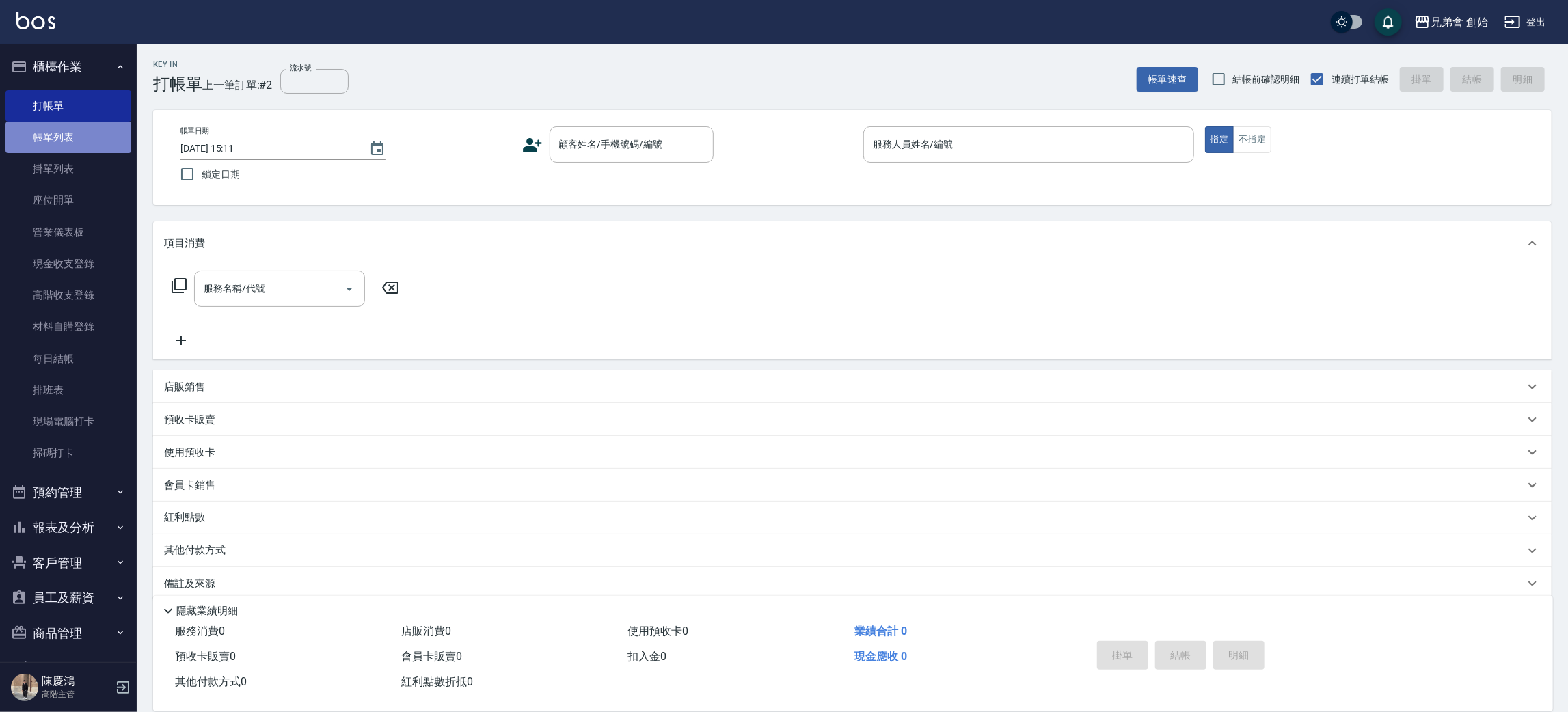
click at [102, 125] on link "帳單列表" at bounding box center [68, 137] width 126 height 32
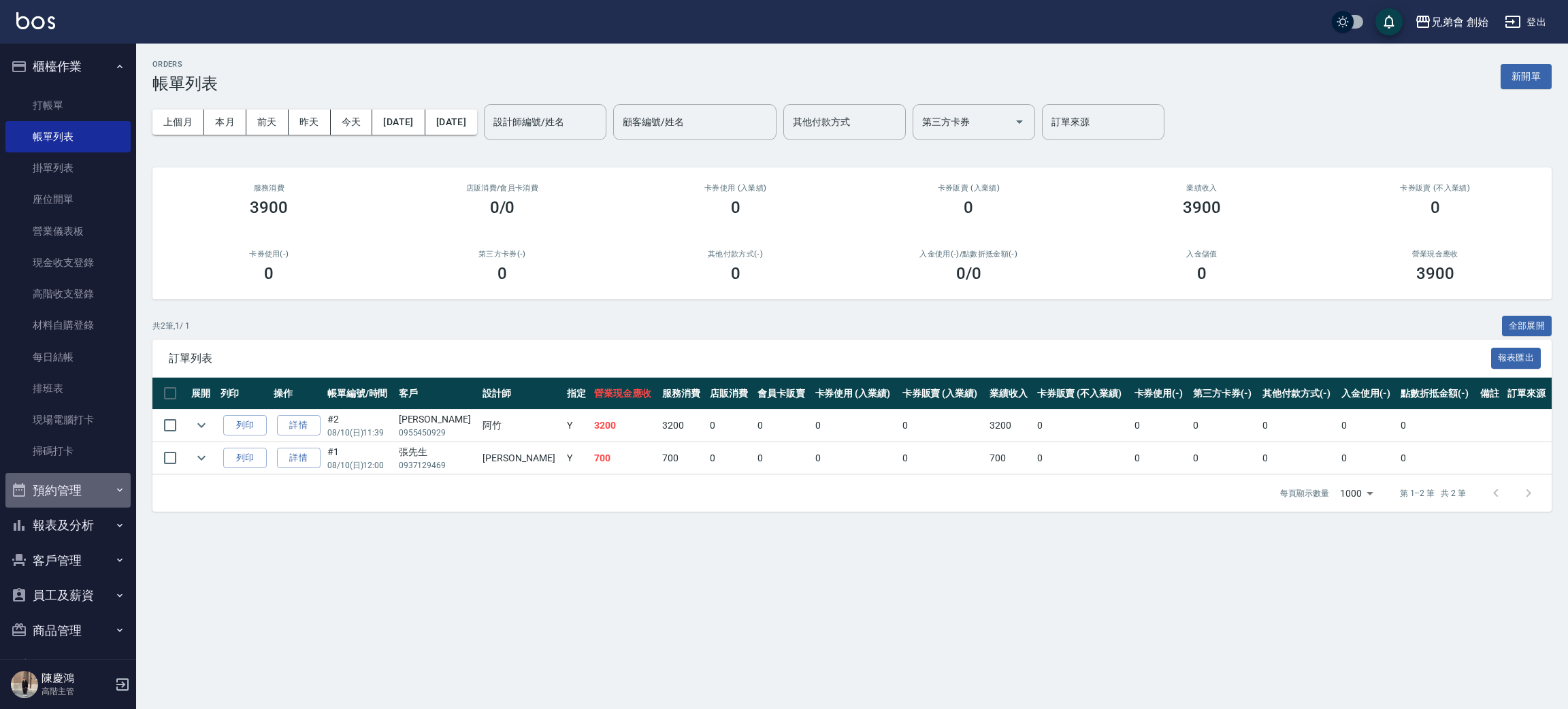
click at [79, 492] on button "預約管理" at bounding box center [68, 490] width 125 height 35
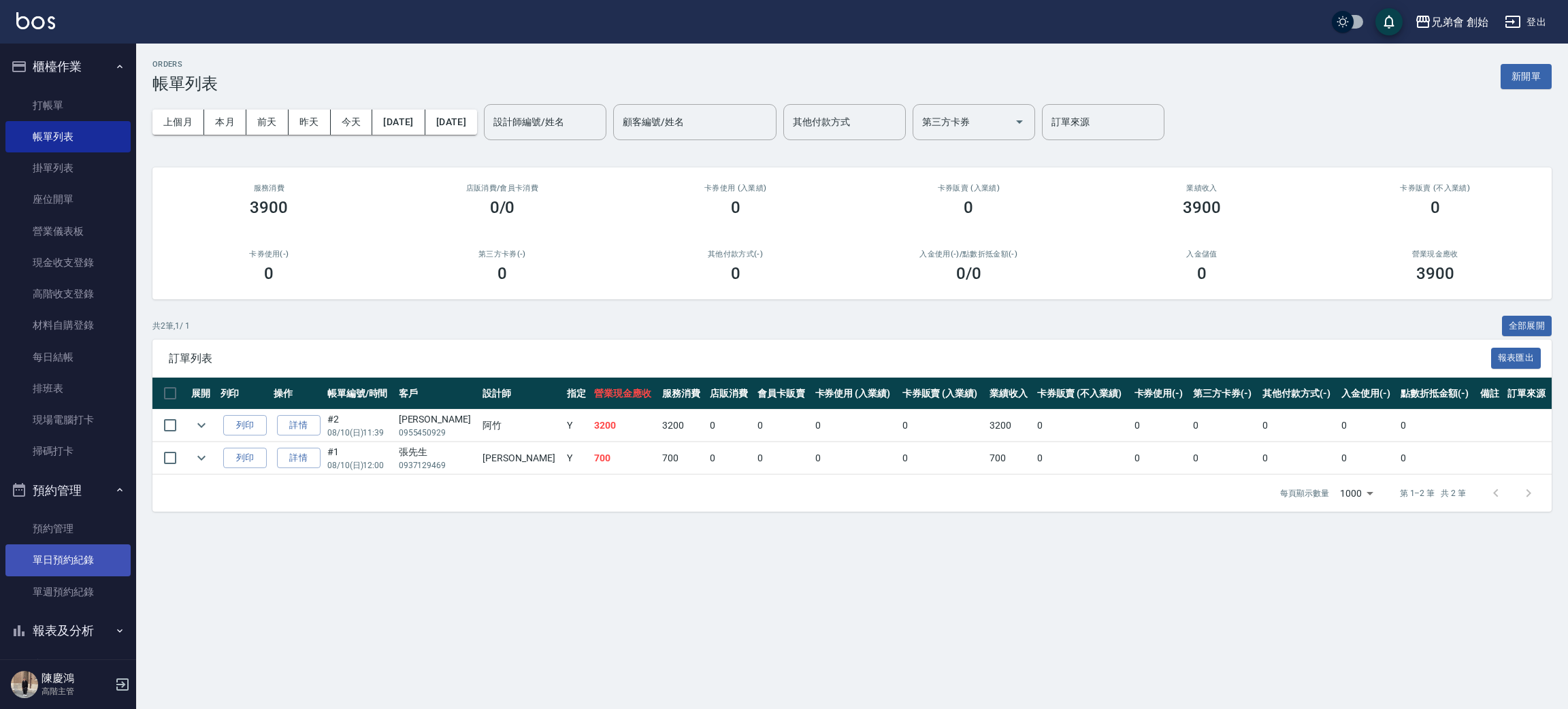
click at [57, 553] on link "單日預約紀錄" at bounding box center [68, 560] width 125 height 31
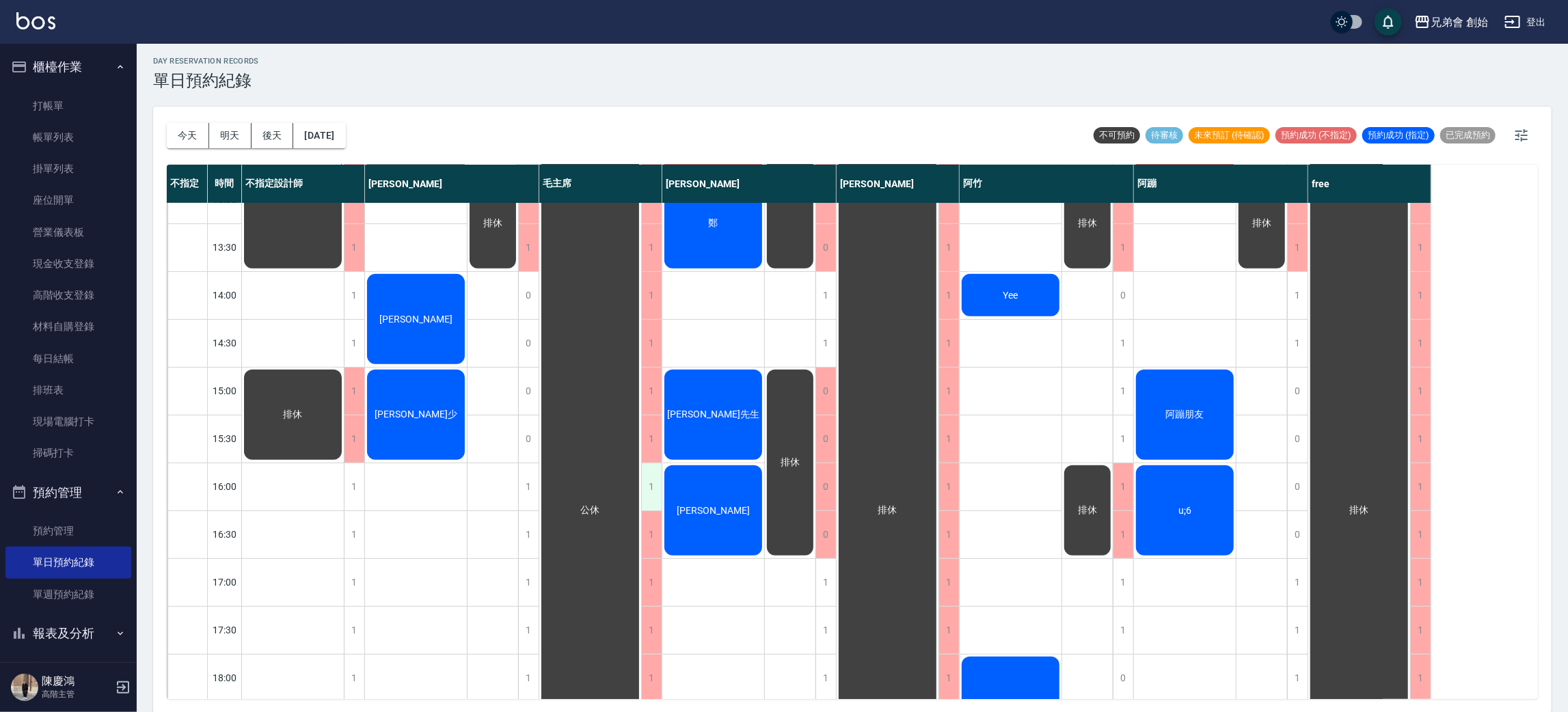
scroll to position [512, 0]
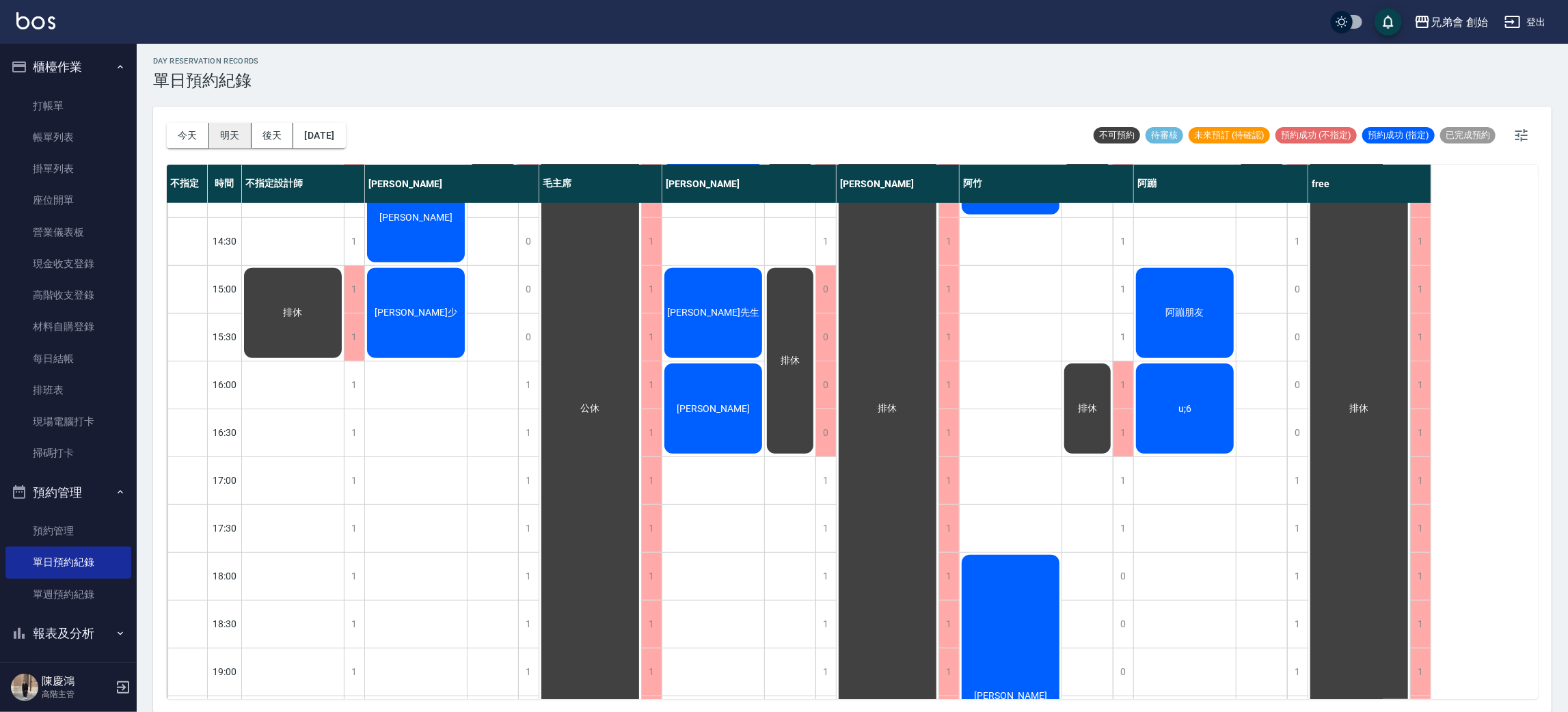
click at [232, 145] on button "明天" at bounding box center [231, 136] width 43 height 25
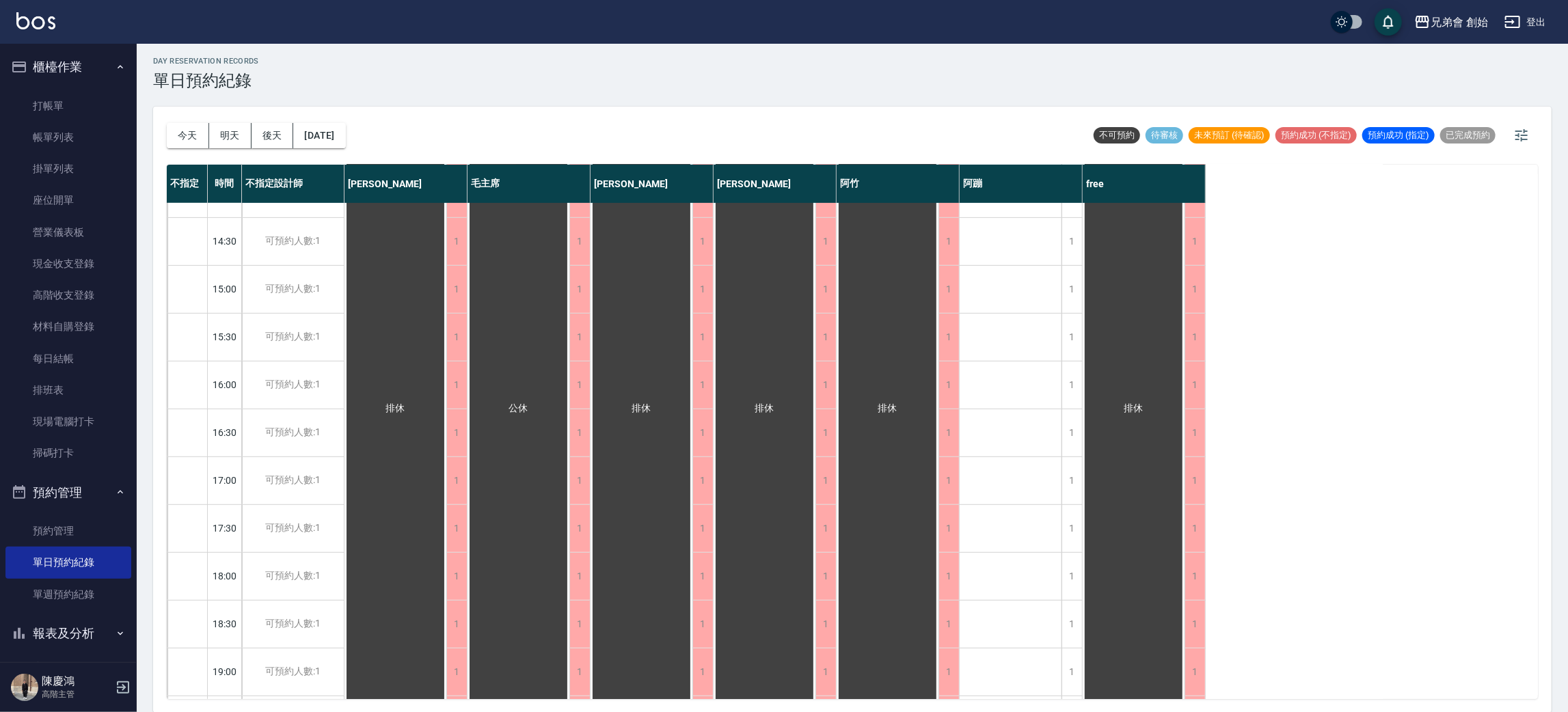
scroll to position [103, 0]
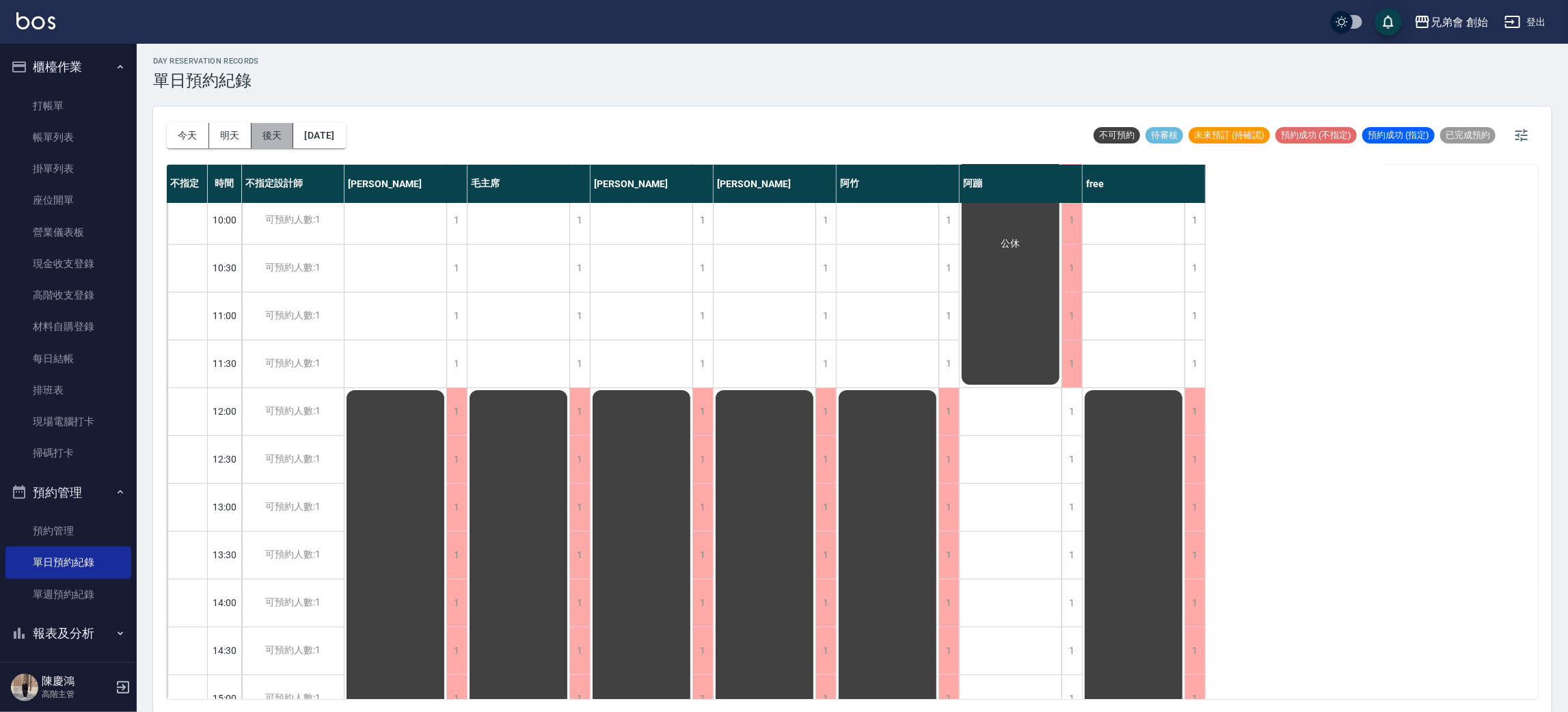
click at [279, 134] on button "後天" at bounding box center [273, 136] width 43 height 25
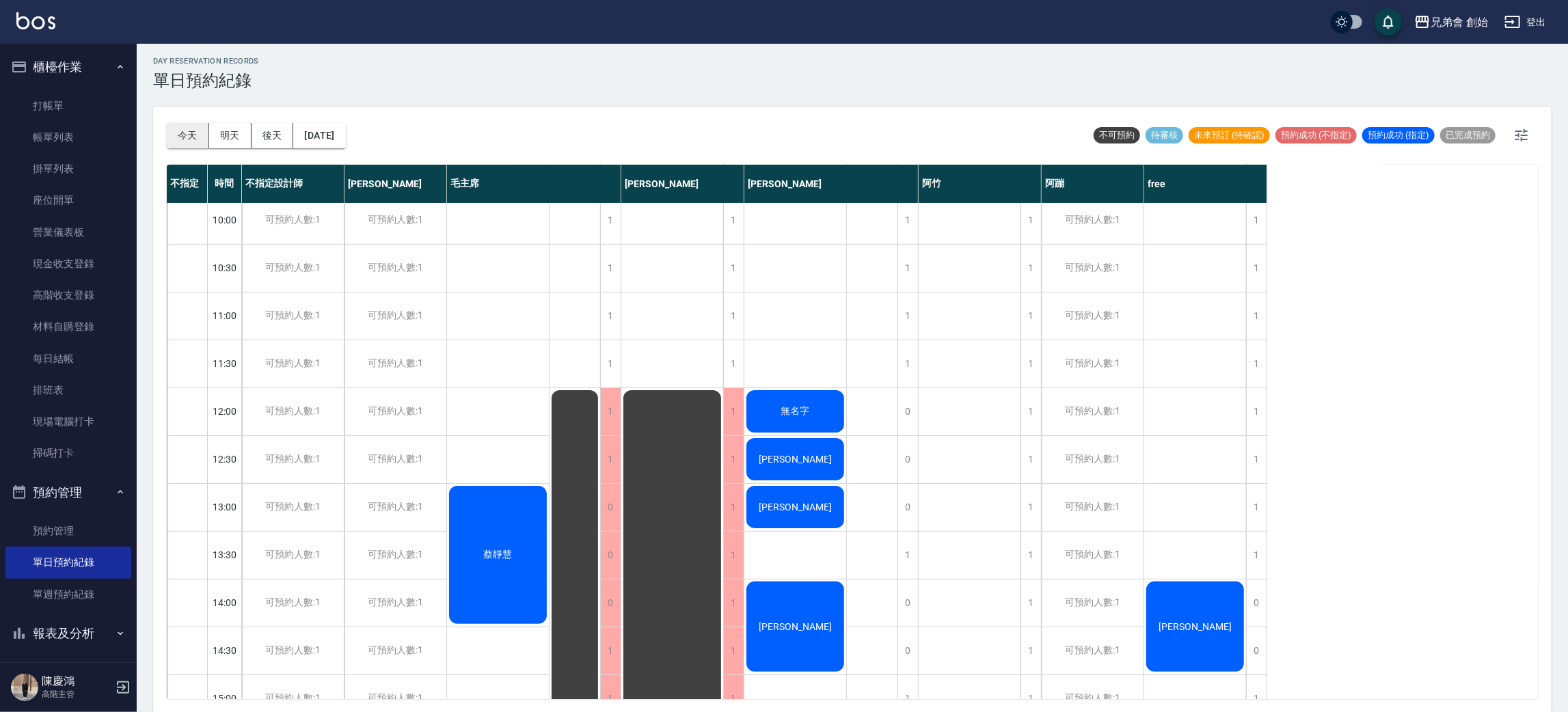
click at [191, 130] on button "今天" at bounding box center [188, 136] width 43 height 25
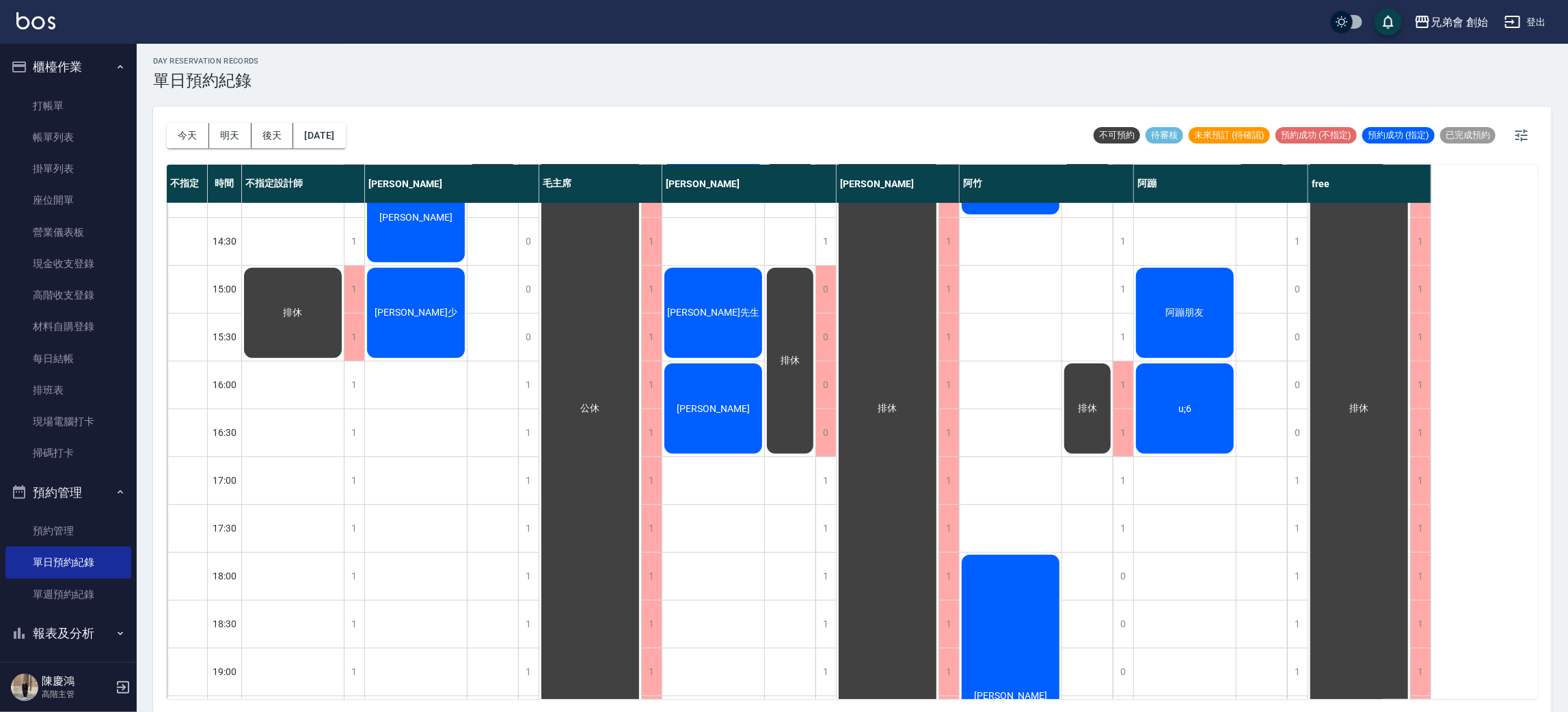
scroll to position [103, 0]
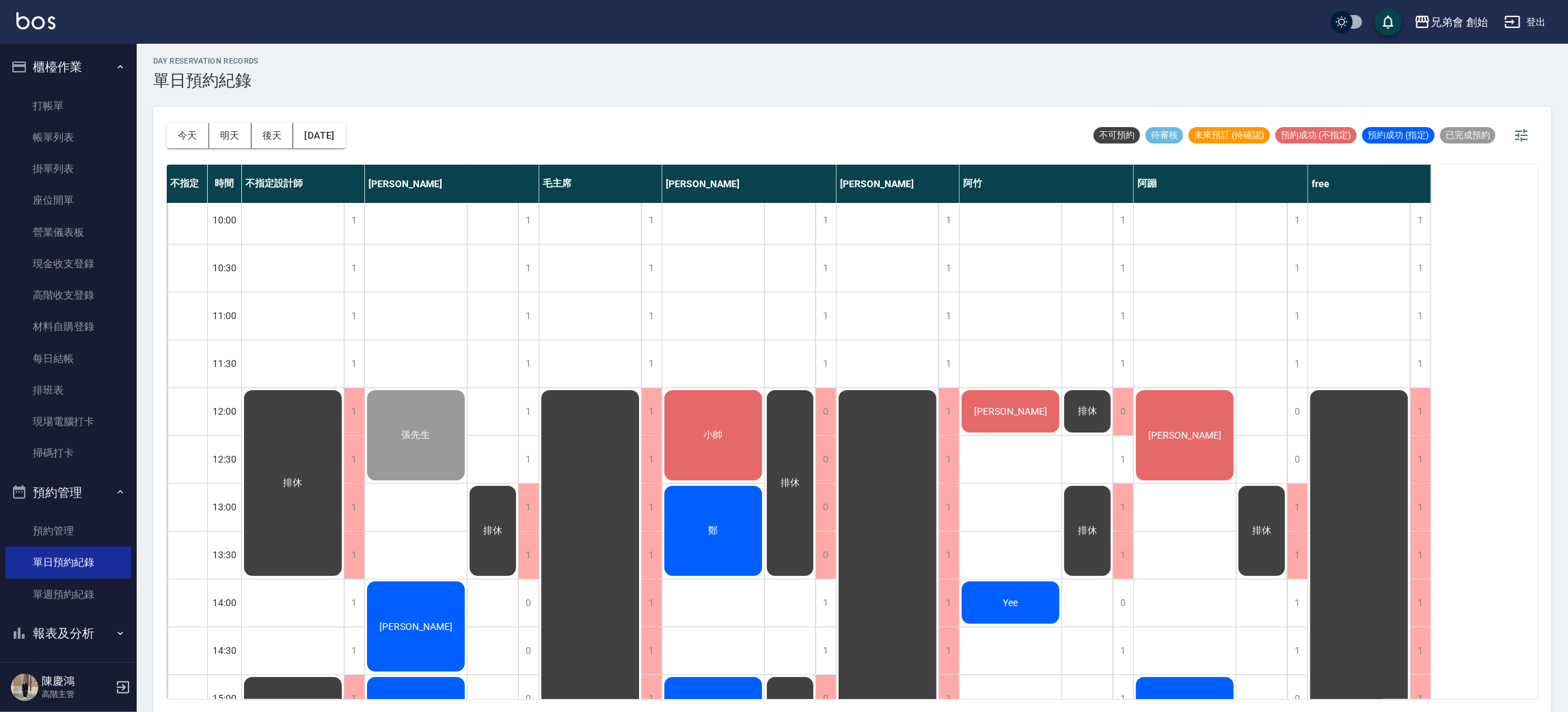
click at [344, 405] on div "[PERSON_NAME]先生" at bounding box center [292, 483] width 102 height 190
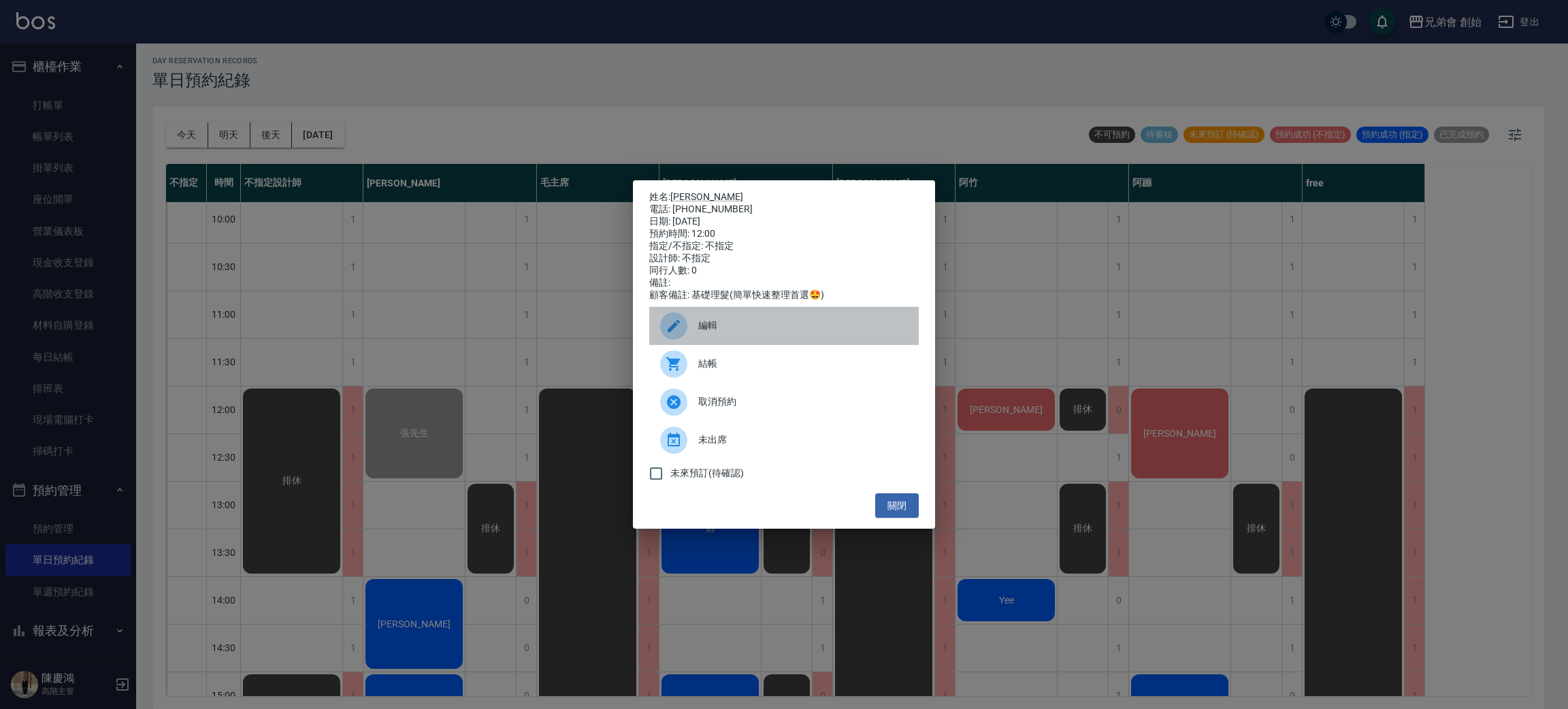
click at [809, 345] on div "編輯" at bounding box center [784, 325] width 270 height 38
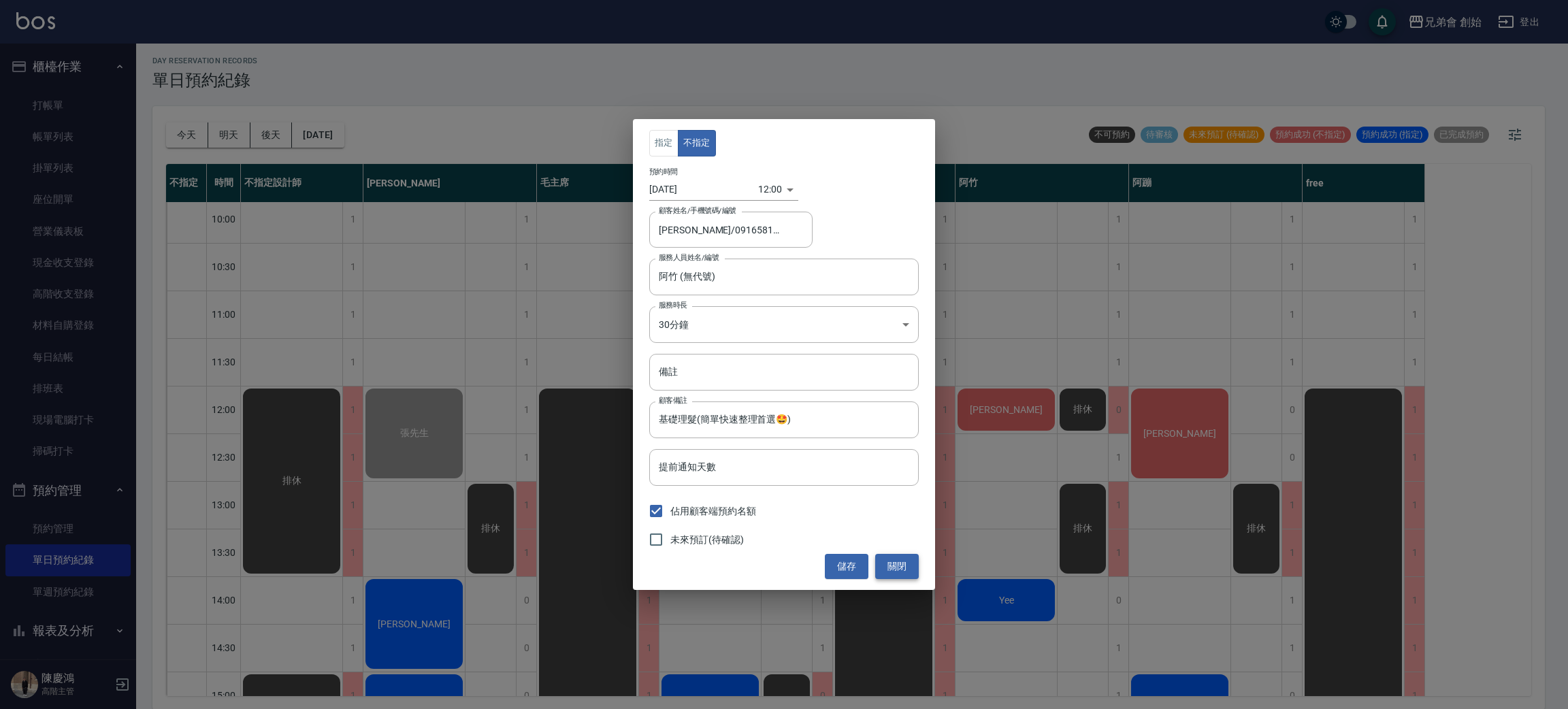
click at [910, 565] on button "關閉" at bounding box center [896, 567] width 43 height 25
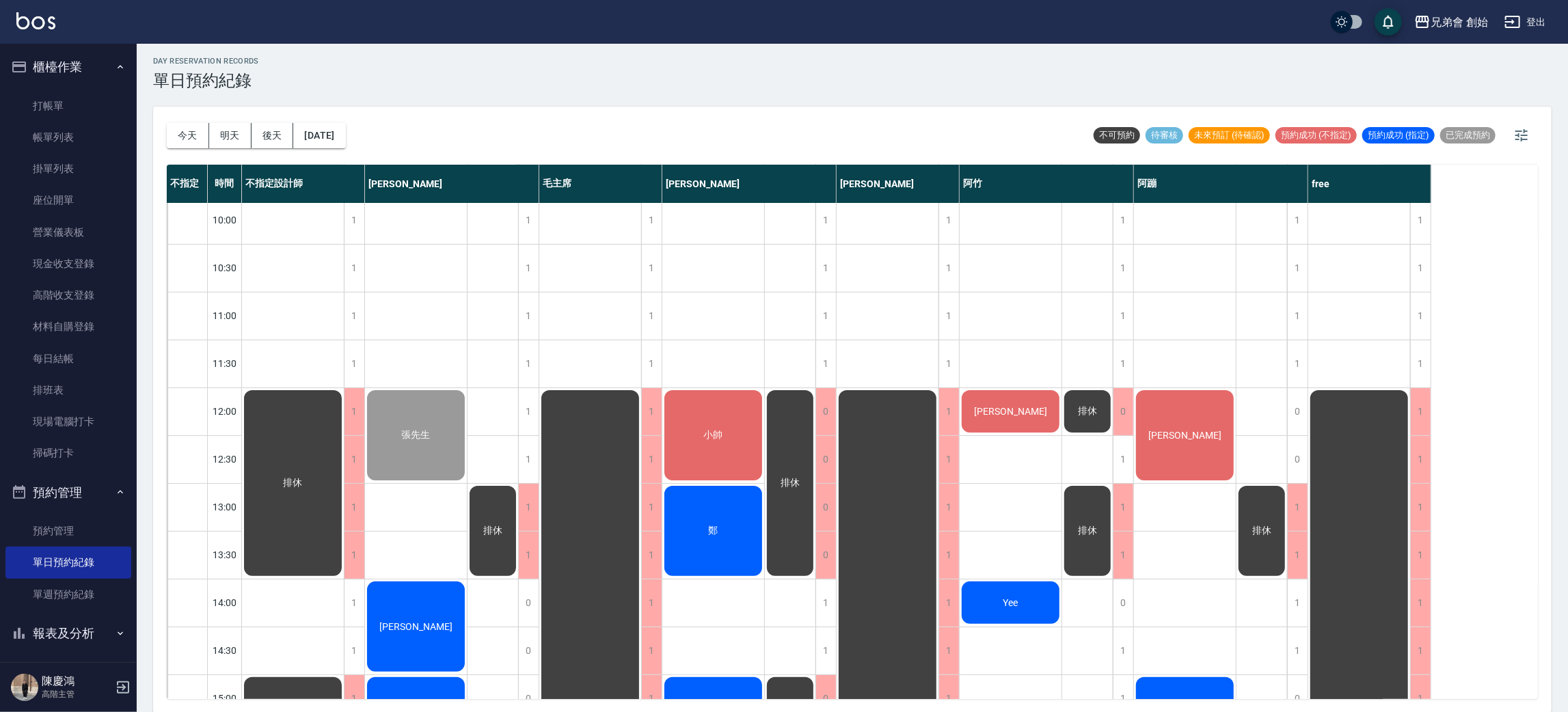
click at [344, 402] on div "[PERSON_NAME]先生" at bounding box center [292, 483] width 102 height 190
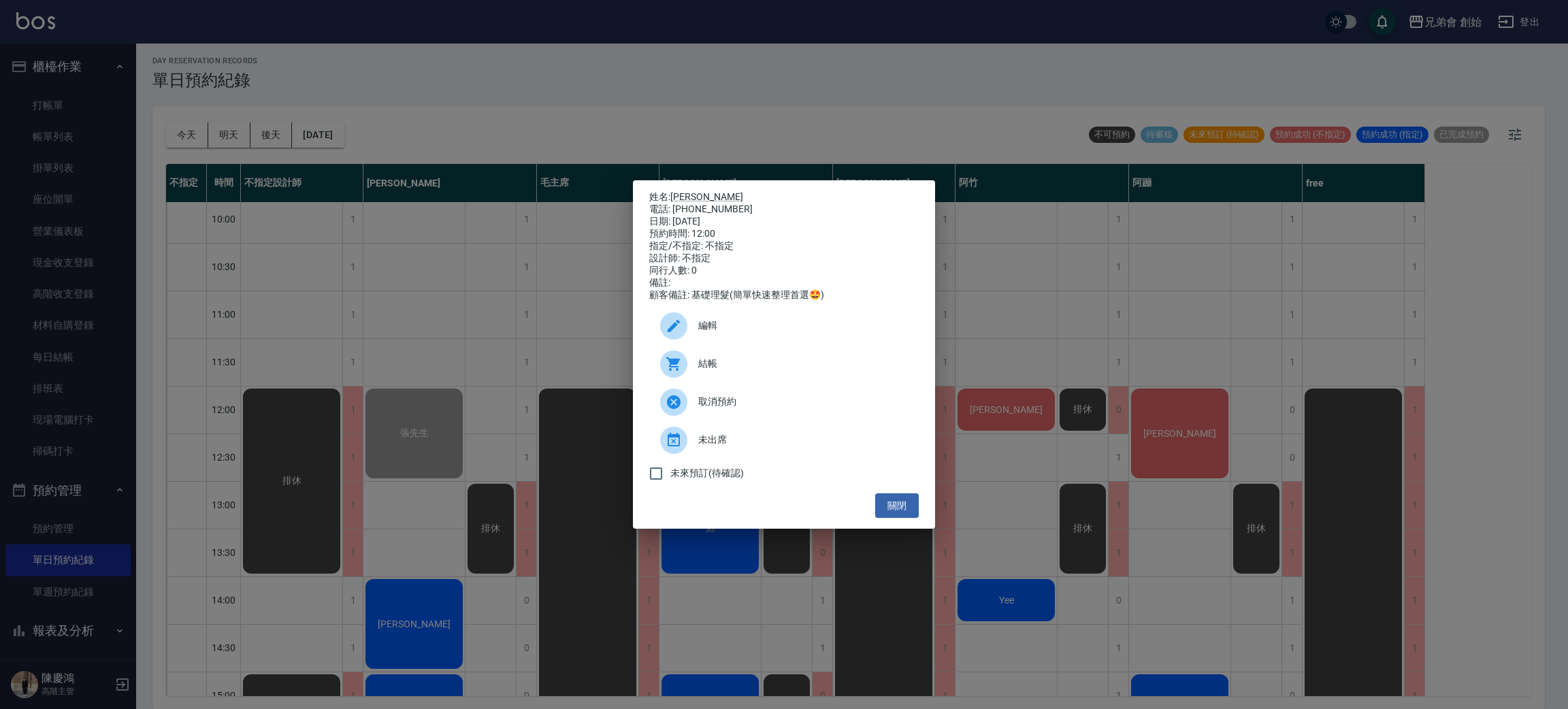
click at [799, 369] on span "結帳" at bounding box center [802, 364] width 210 height 14
click at [993, 166] on div "姓名: 吳先生 電話: 0916581790 日期: 2025/08/10 預約時間: 12:00 指定/不指定: 不指定 設計師: 不指定 同行人數: 0 …" at bounding box center [784, 354] width 1568 height 709
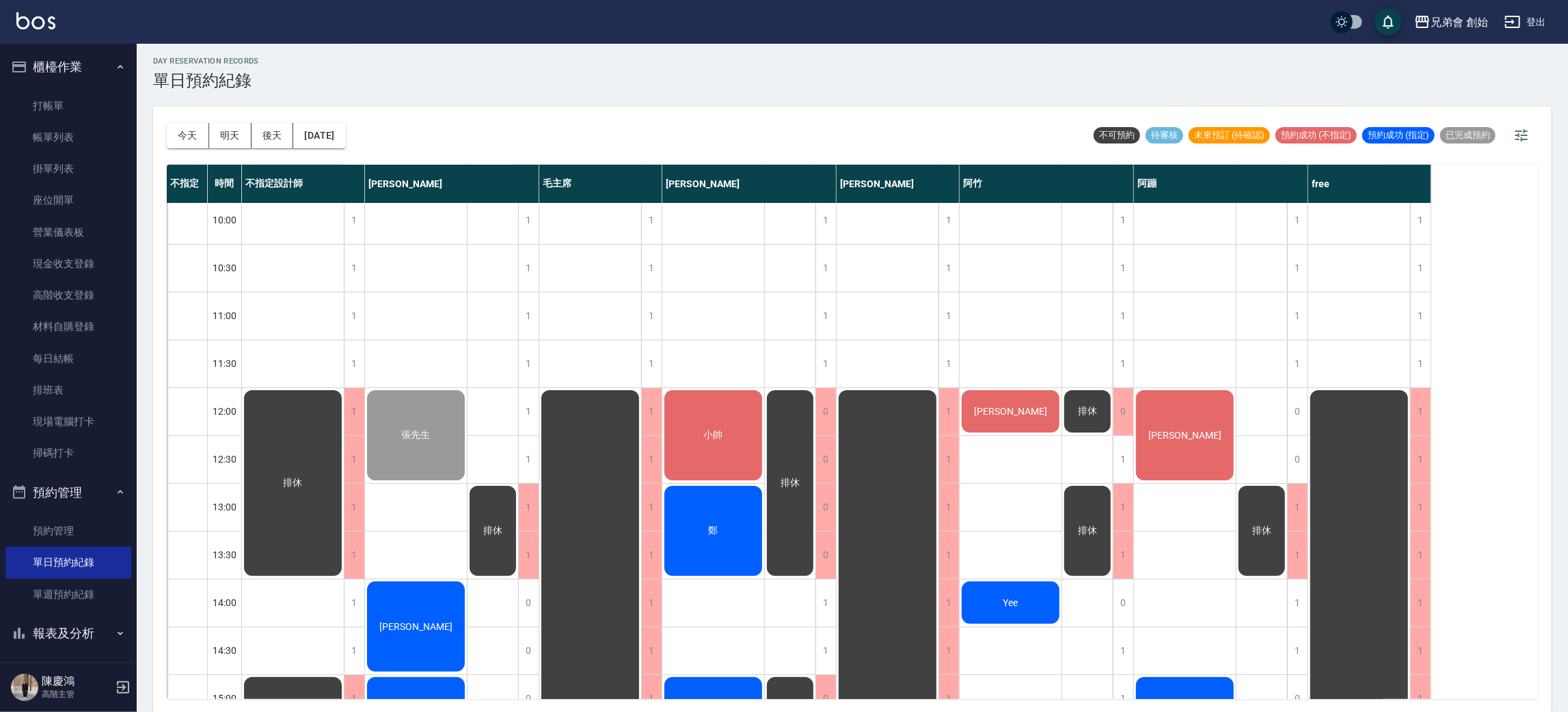
scroll to position [307, 0]
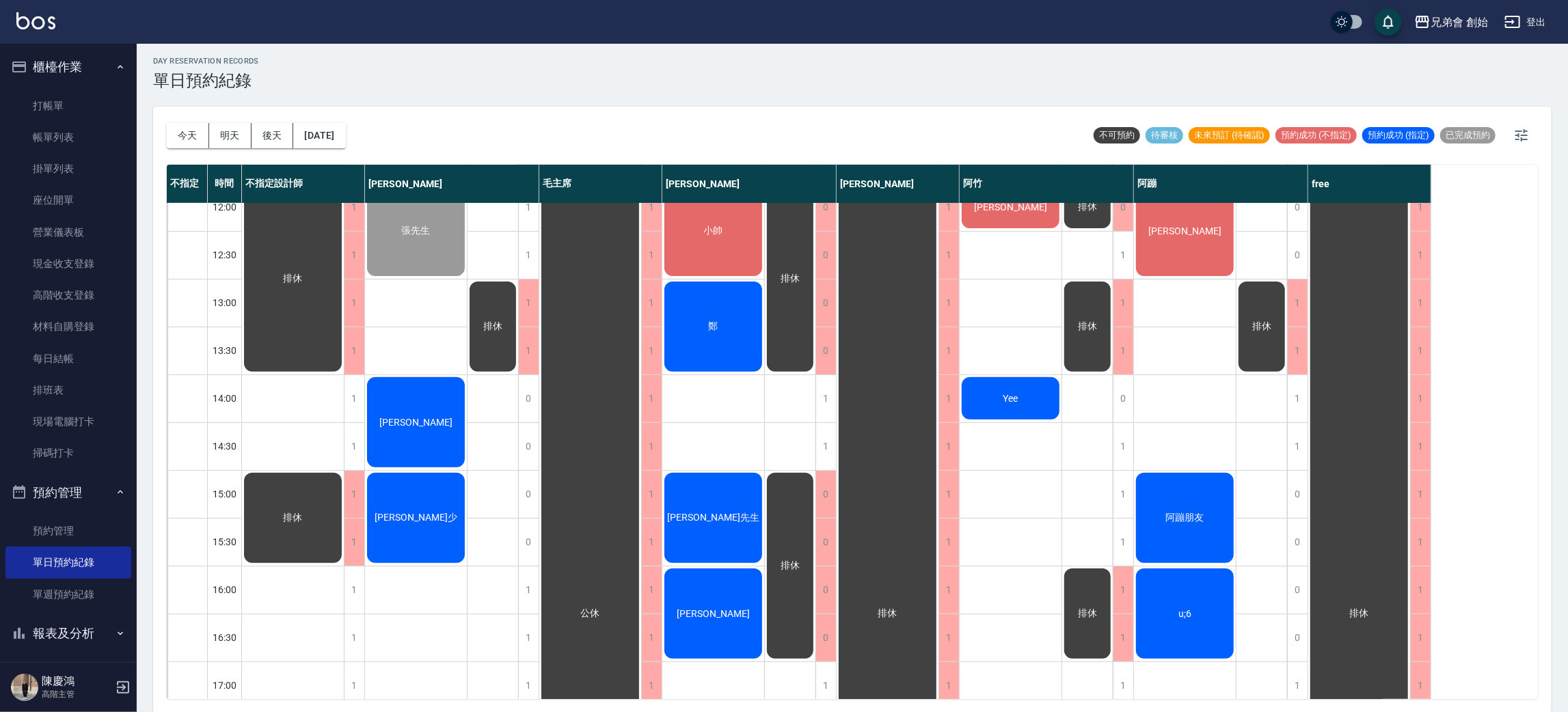
click at [344, 374] on div "Yee" at bounding box center [292, 279] width 102 height 190
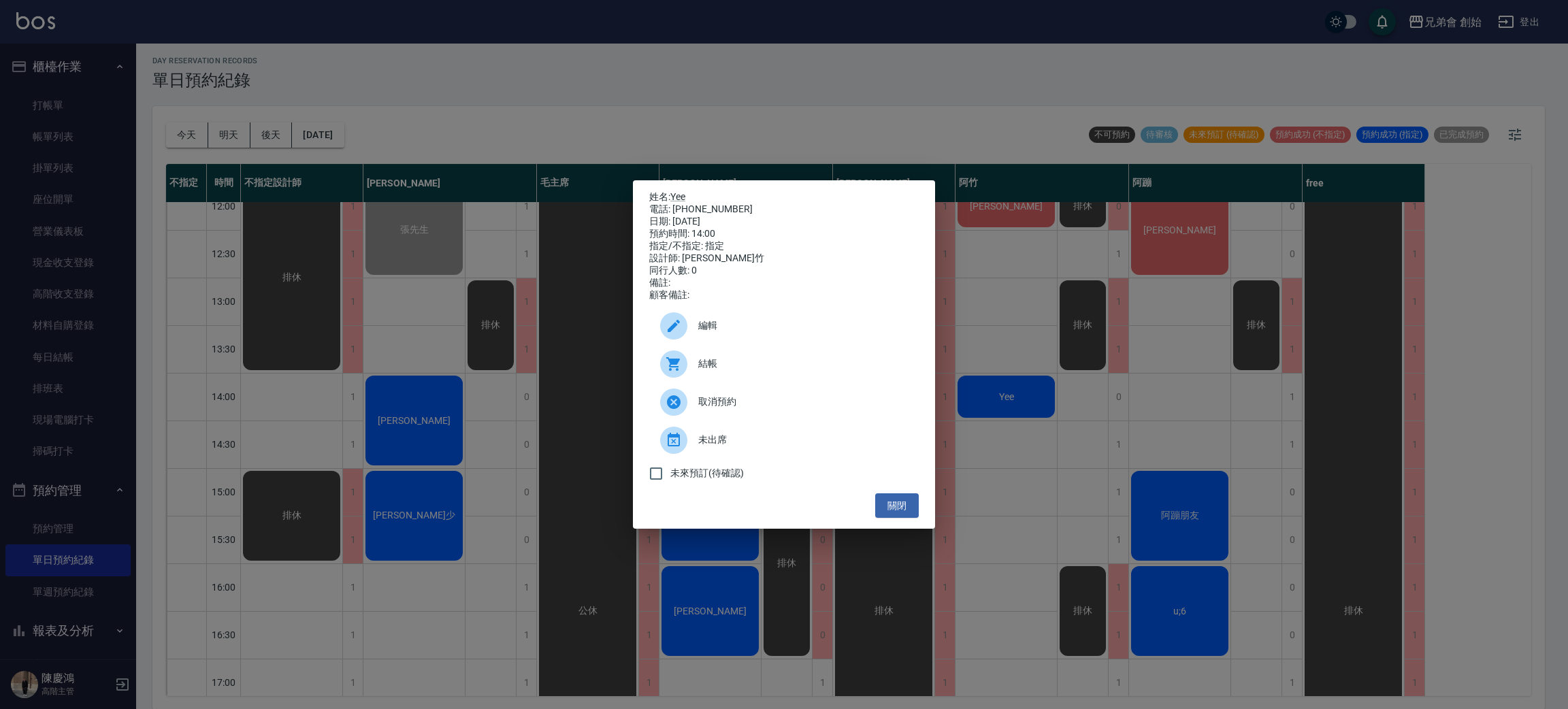
click at [736, 371] on span "結帳" at bounding box center [802, 364] width 210 height 14
click at [1305, 347] on div "姓名: Yee 電話: 0933581004 日期: 2025/08/10 預約時間: 14:00 指定/不指定: 指定 設計師: 阿竹 同行人數: 0 備註…" at bounding box center [784, 354] width 1568 height 709
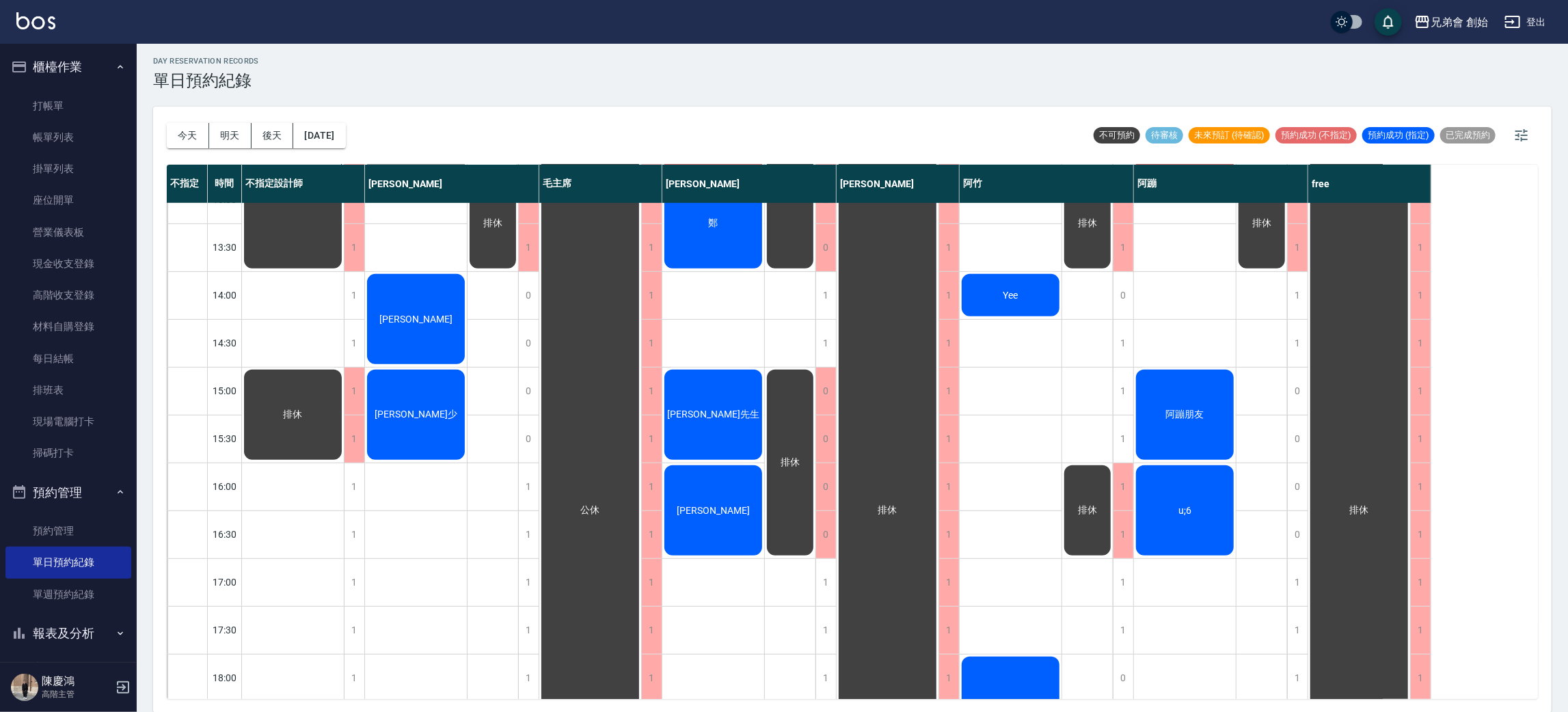
scroll to position [718, 0]
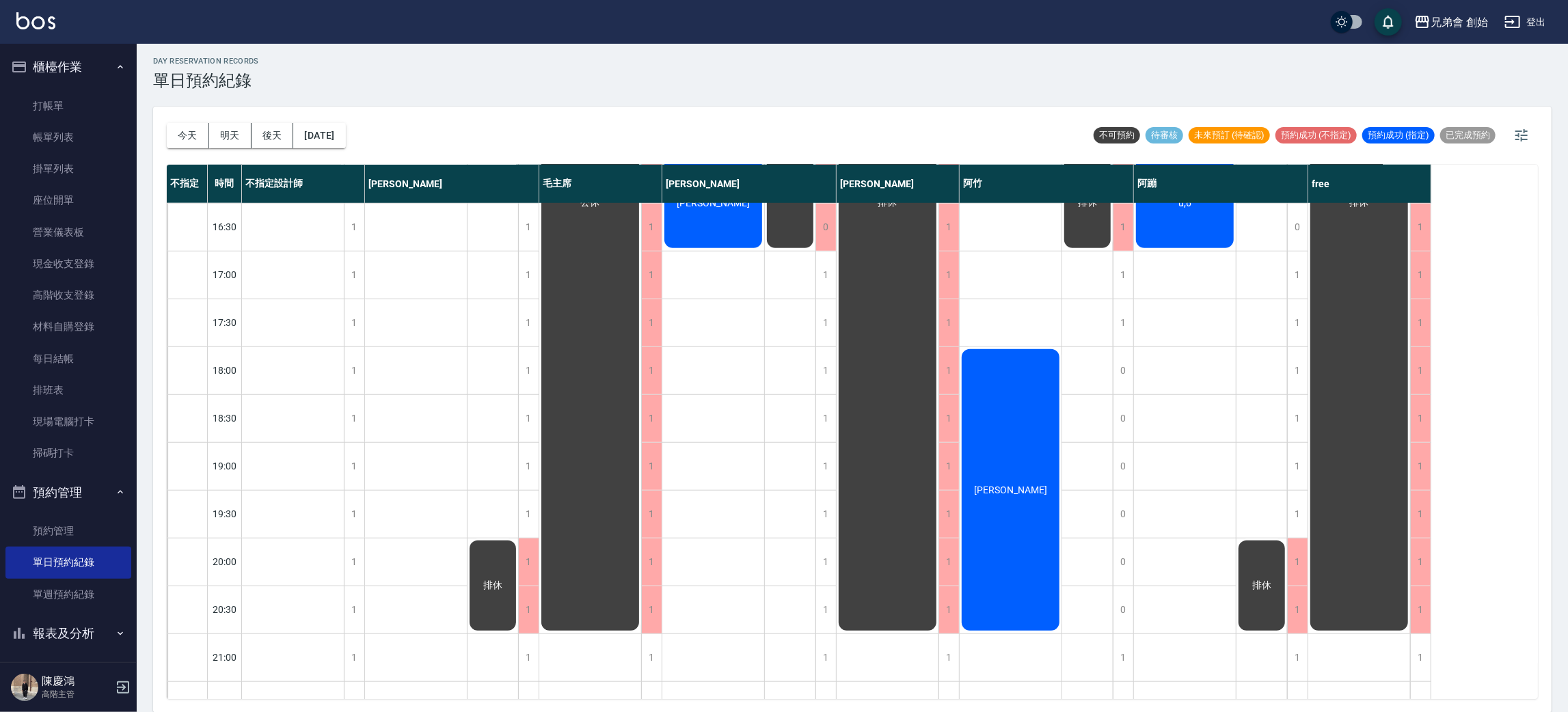
click at [1282, 376] on div "排休 排休" at bounding box center [1262, 179] width 51 height 1388
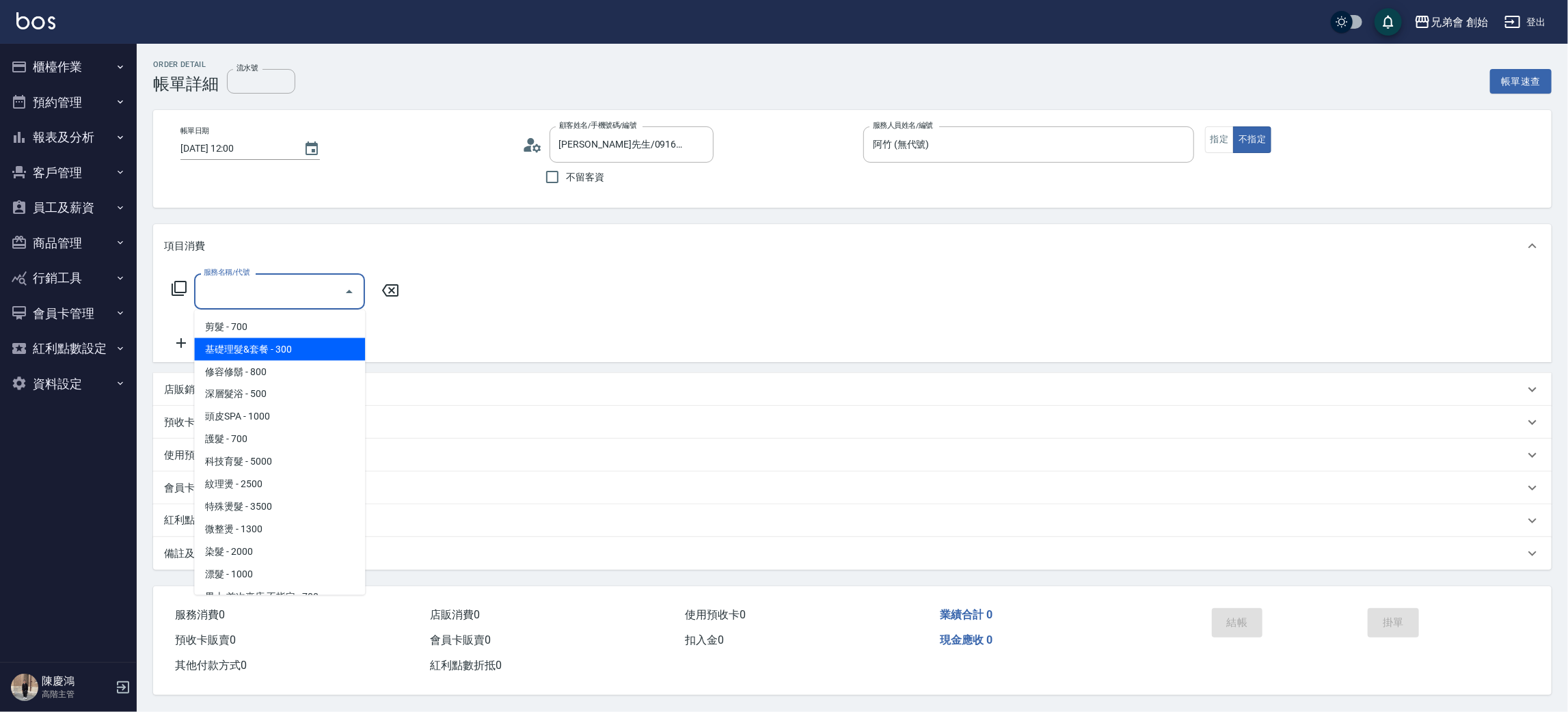
click at [318, 351] on span "基礎理髮&套餐 - 300" at bounding box center [279, 350] width 171 height 23
type input "基礎理髮&套餐(A02)"
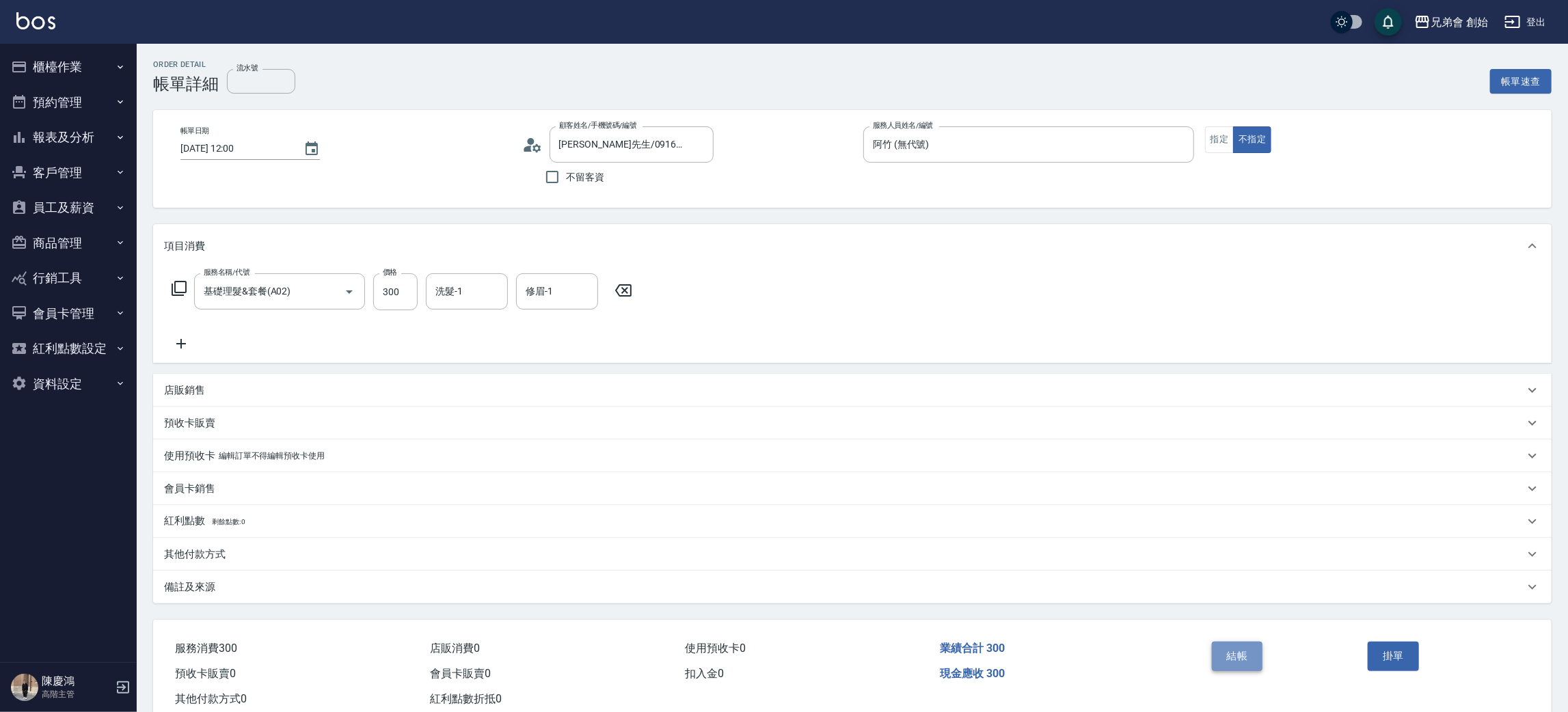
click at [1232, 665] on button "結帳" at bounding box center [1237, 656] width 51 height 28
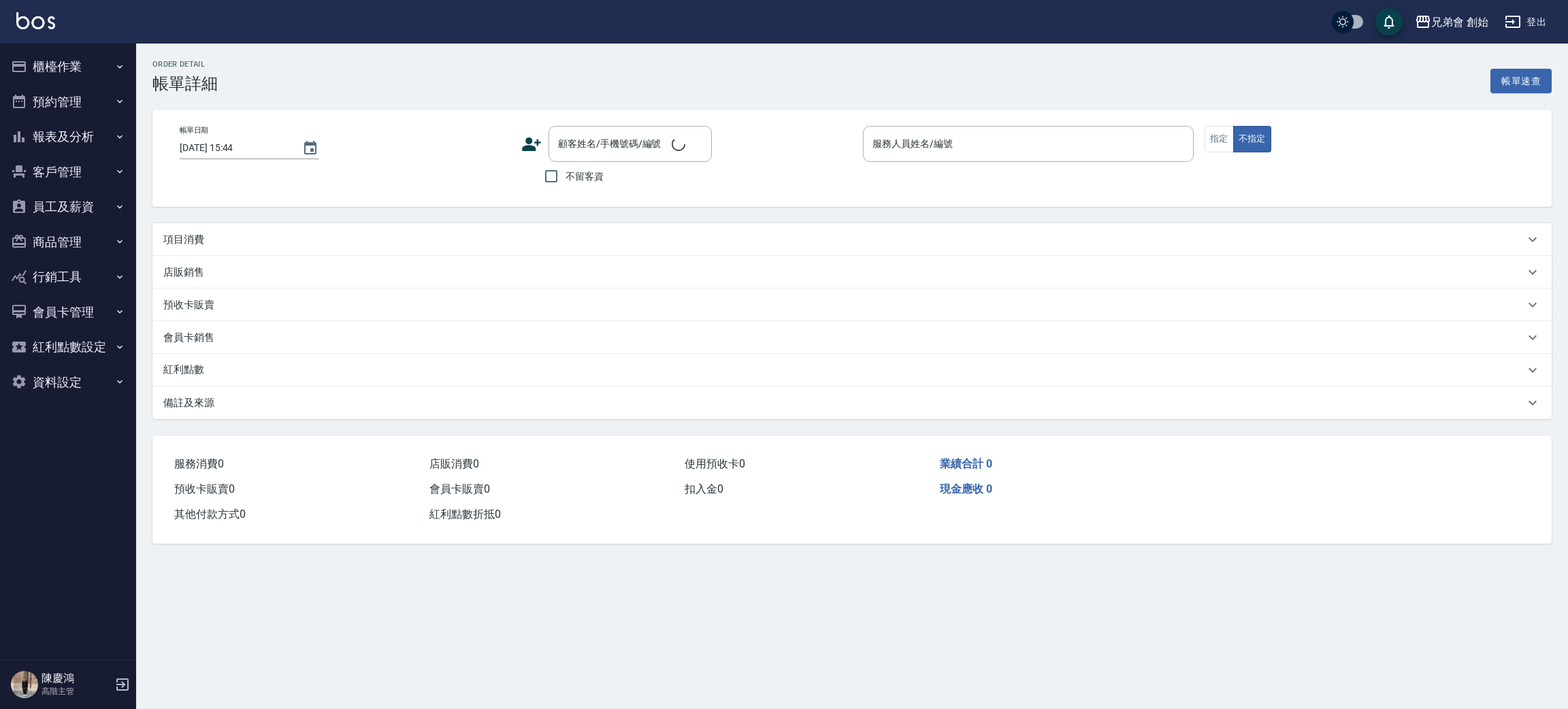
type input "[DATE] 14:00"
type input "阿竹 (無代號)"
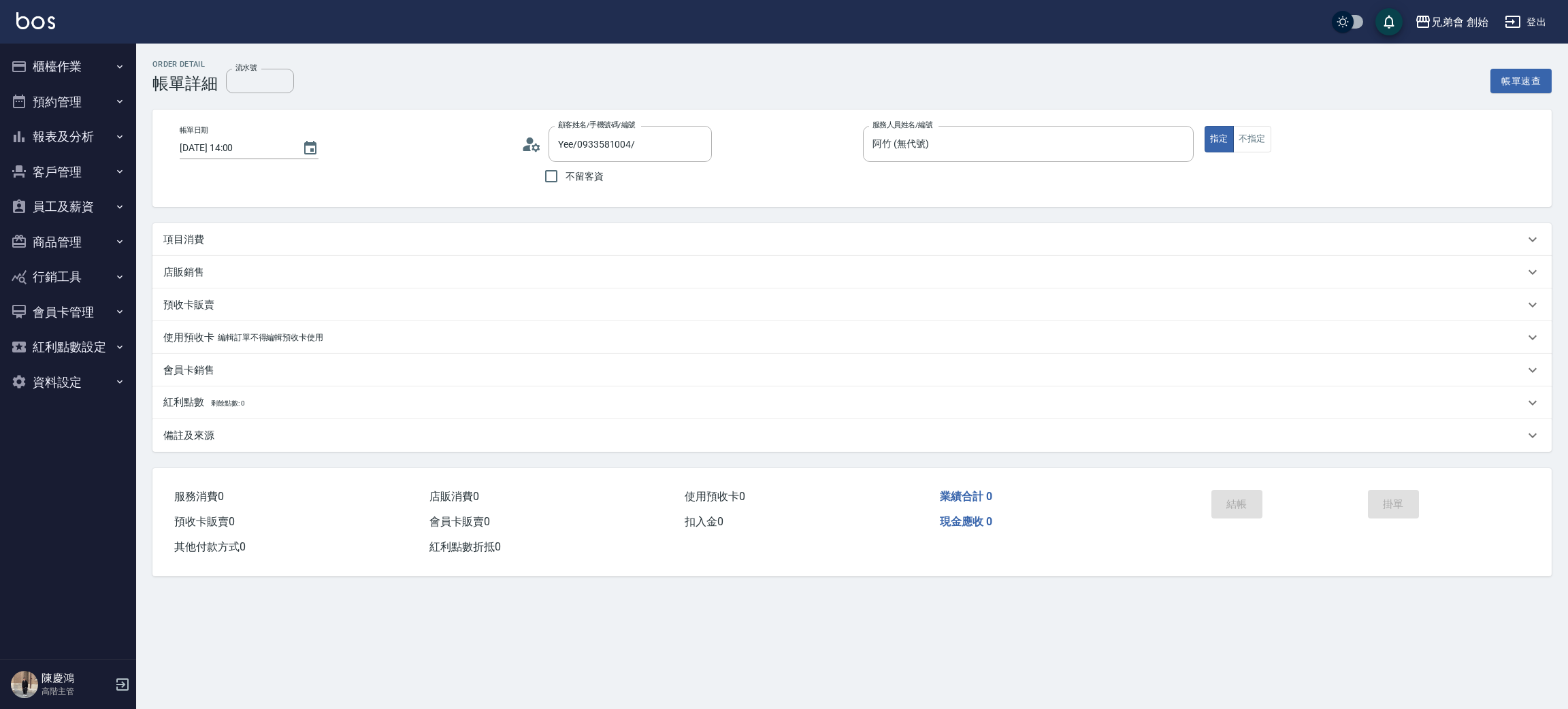
type input "Yee/0933581004/"
click at [262, 236] on div "項目消費" at bounding box center [844, 240] width 1361 height 14
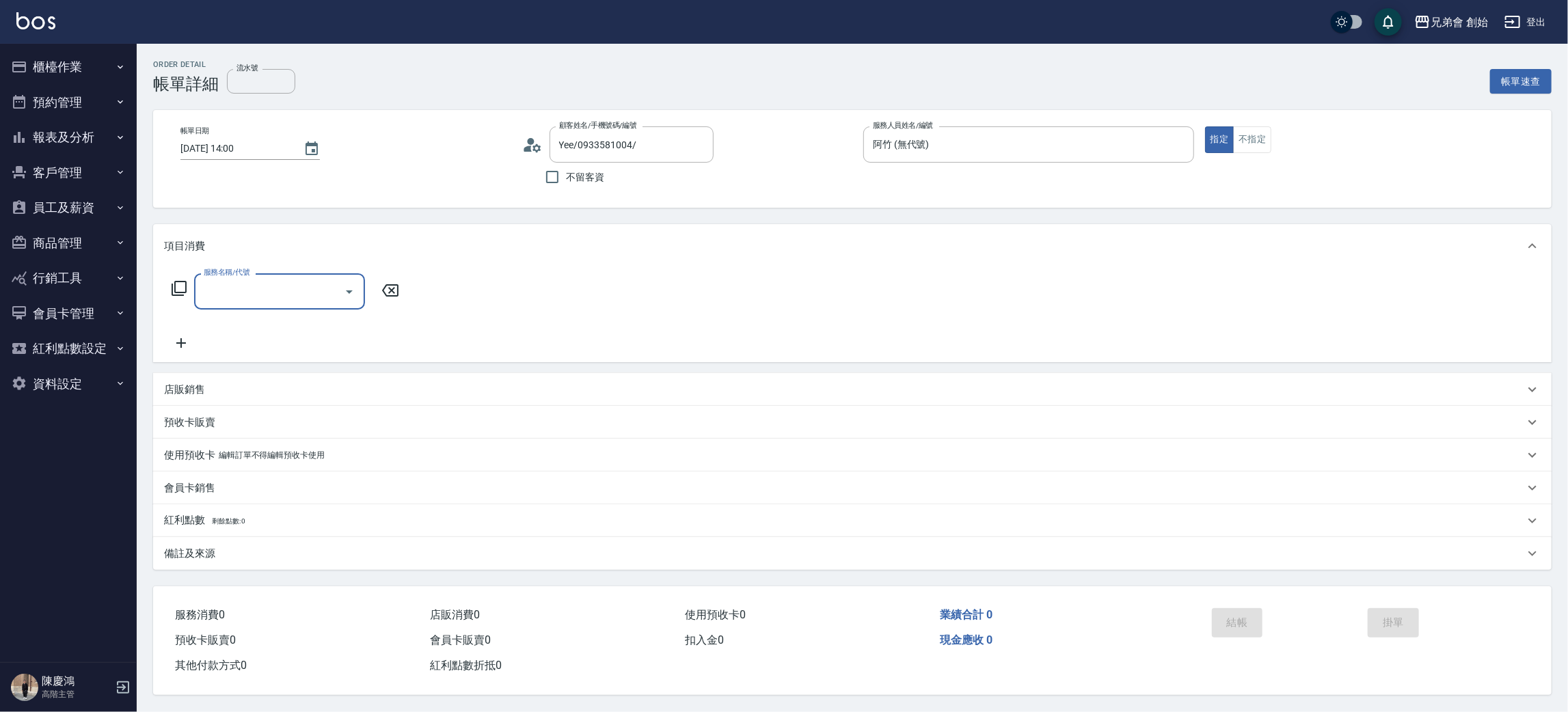
click at [269, 297] on input "服務名稱/代號" at bounding box center [269, 291] width 138 height 24
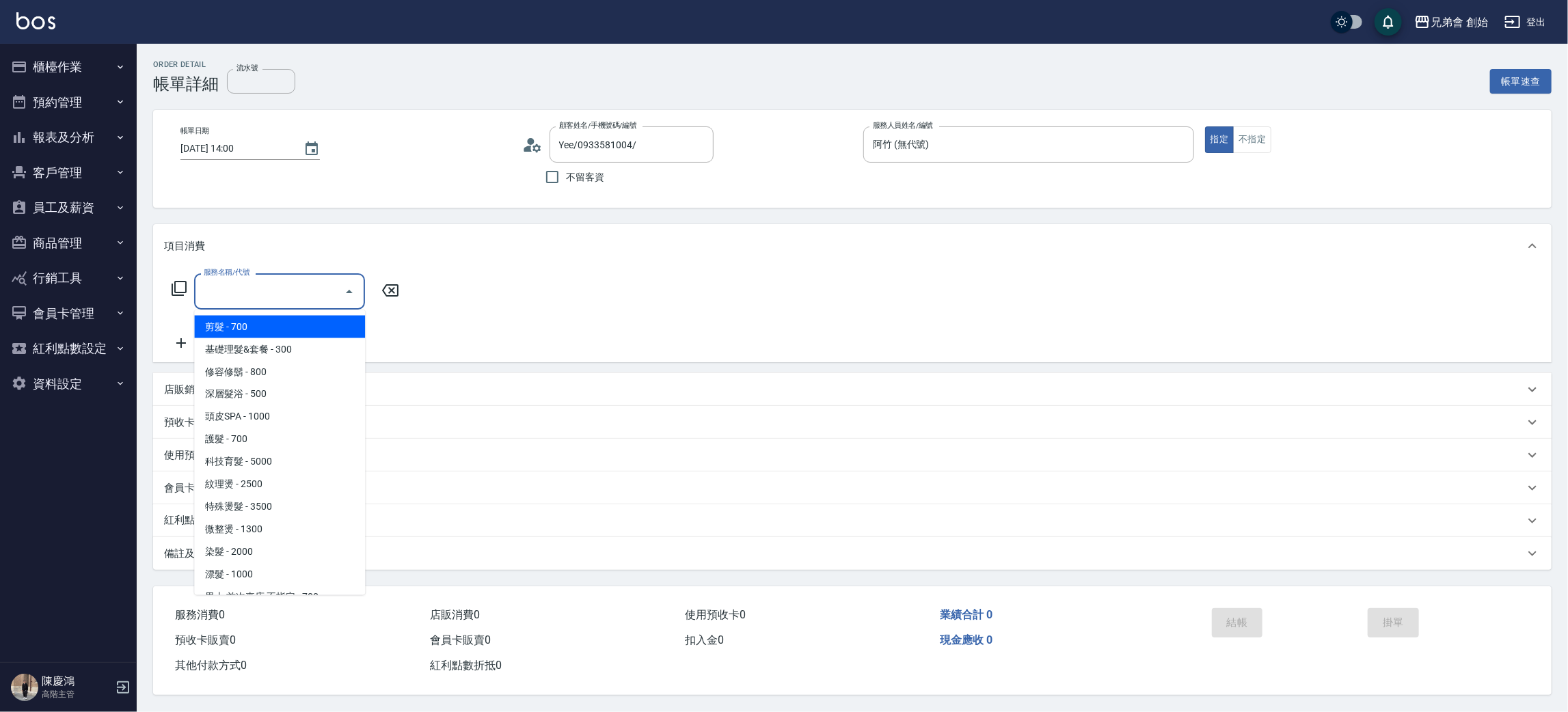
click at [278, 316] on span "剪髮 - 700" at bounding box center [279, 327] width 171 height 23
type input "剪髮(A01)"
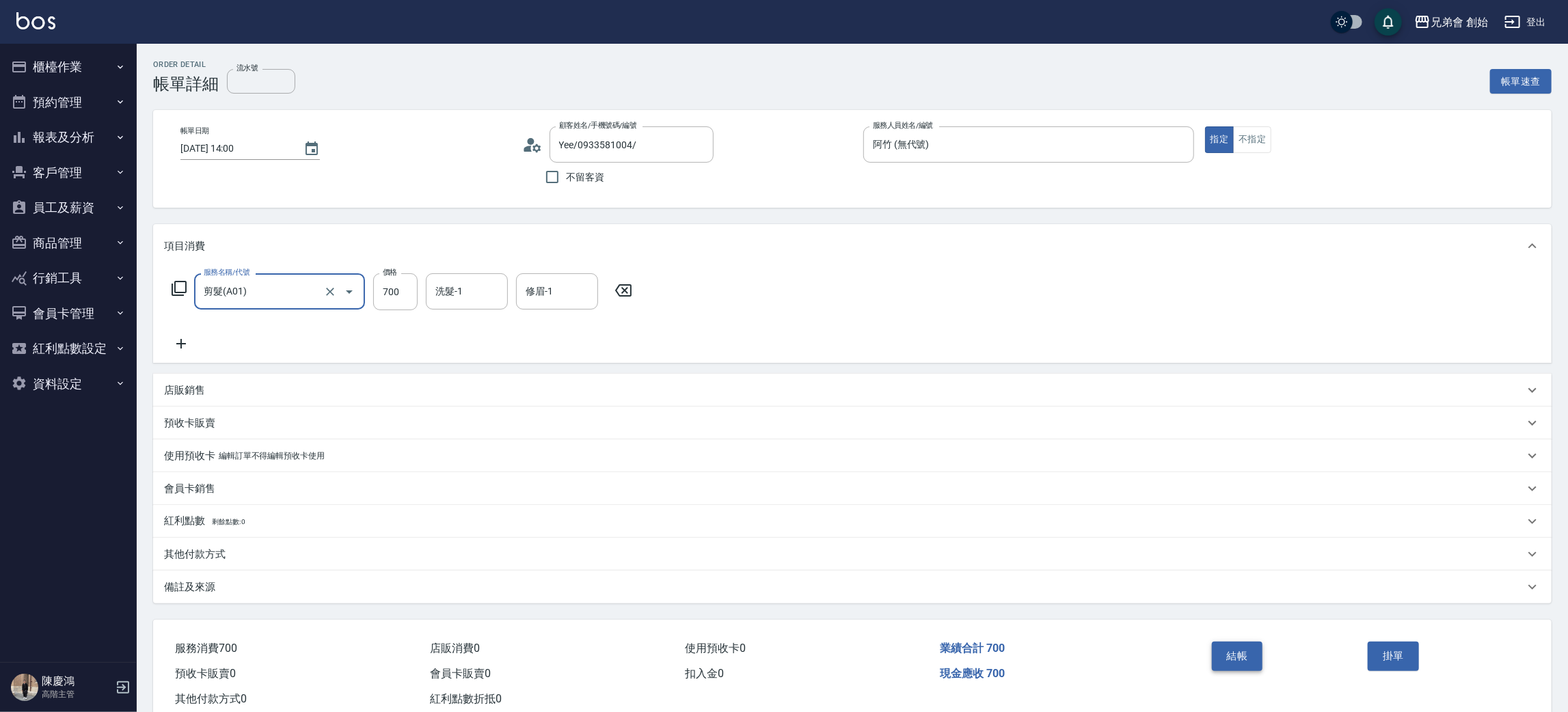
click at [1250, 669] on button "結帳" at bounding box center [1237, 656] width 51 height 28
